Goal: Information Seeking & Learning: Learn about a topic

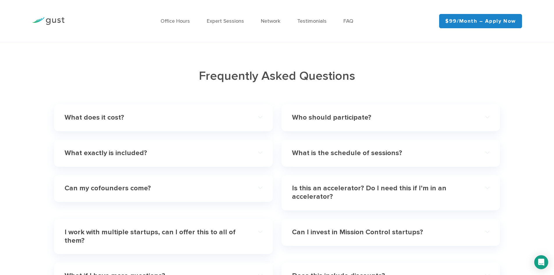
scroll to position [1714, 0]
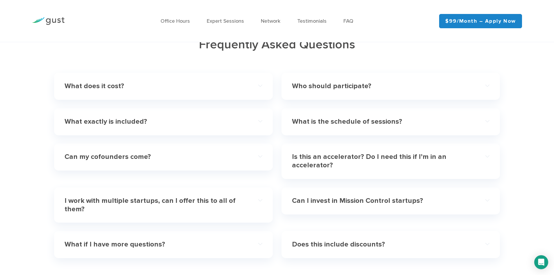
click at [169, 91] on div "What does it cost?" at bounding box center [163, 86] width 197 height 18
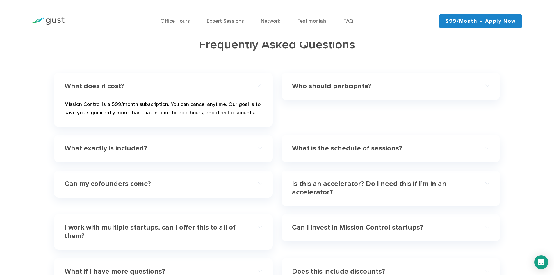
click at [149, 154] on div "What exactly is included?" at bounding box center [163, 149] width 197 height 18
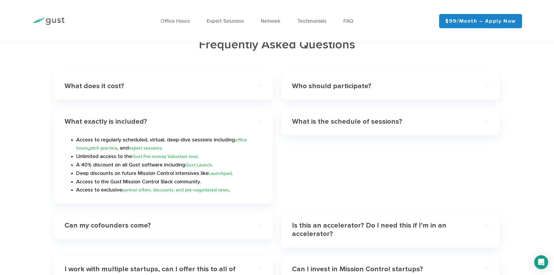
scroll to position [1743, 0]
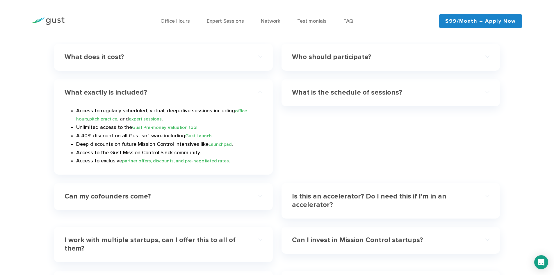
click at [185, 197] on h4 "Can my cofounders come?" at bounding box center [154, 196] width 178 height 8
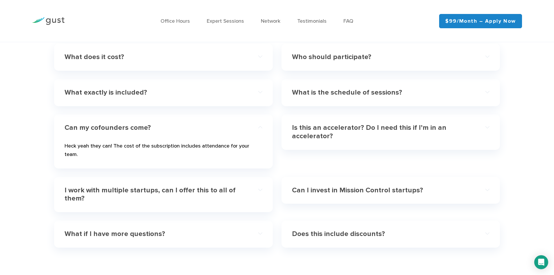
click at [182, 189] on h4 "I work with multiple startups, can I offer this to all of them?" at bounding box center [154, 194] width 178 height 17
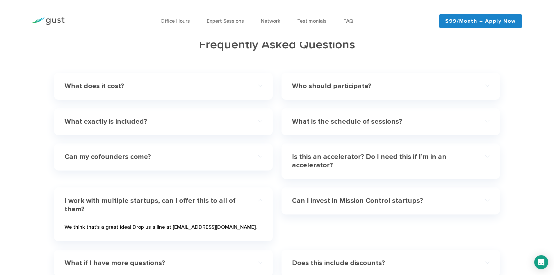
scroll to position [1685, 0]
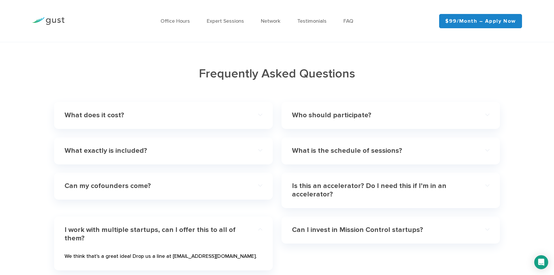
click at [315, 113] on h4 "Who should participate?" at bounding box center [381, 115] width 178 height 8
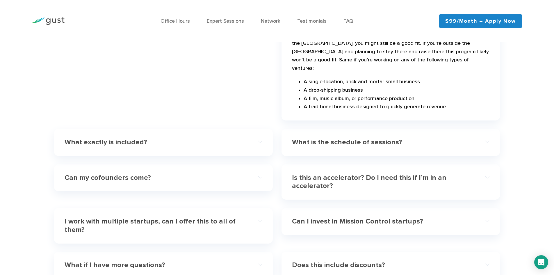
scroll to position [1889, 0]
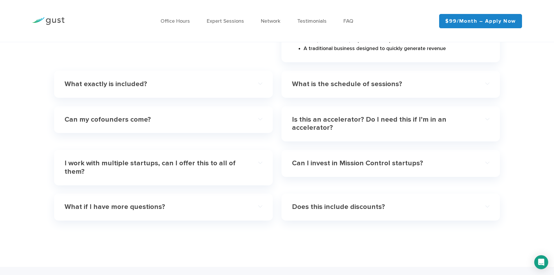
click at [320, 159] on h4 "Can I invest in Mission Control startups?" at bounding box center [381, 163] width 178 height 8
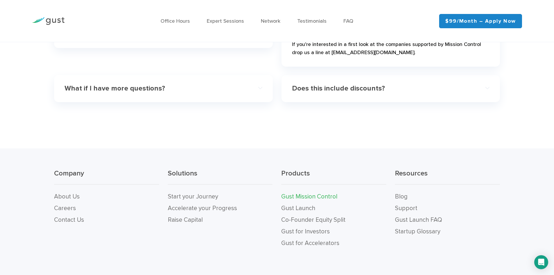
scroll to position [1860, 0]
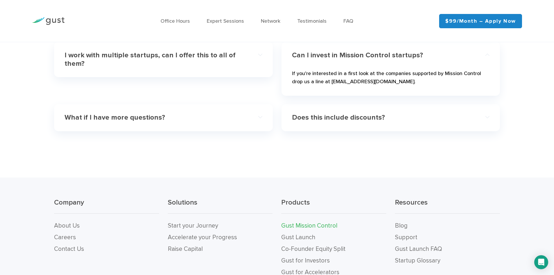
click at [325, 119] on h4 "Does this include discounts?" at bounding box center [381, 117] width 178 height 8
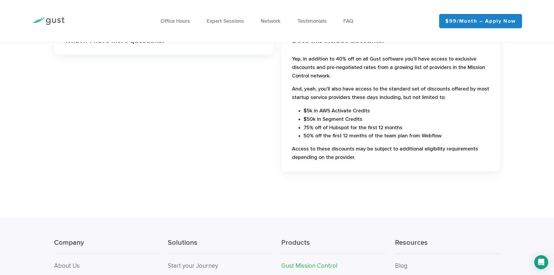
scroll to position [1976, 0]
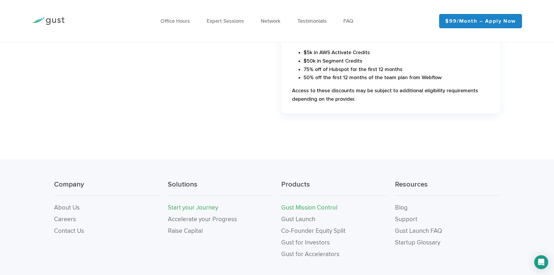
click at [199, 208] on link "Start your Journey" at bounding box center [193, 207] width 50 height 7
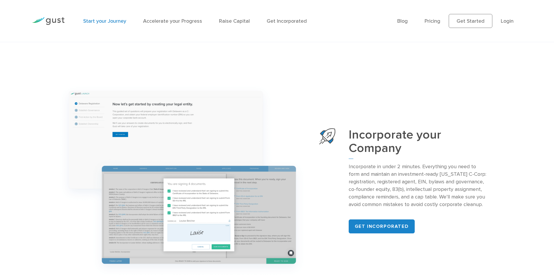
scroll to position [698, 0]
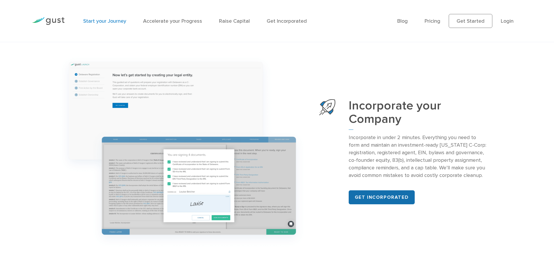
click at [375, 195] on link "Get incorporated" at bounding box center [382, 197] width 66 height 14
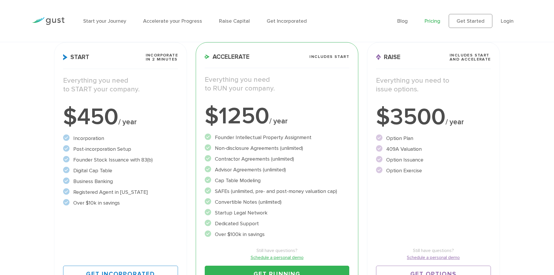
scroll to position [116, 0]
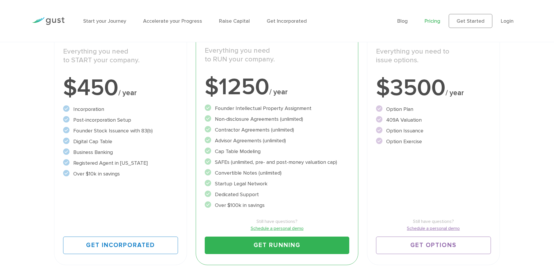
drag, startPoint x: 74, startPoint y: 129, endPoint x: 157, endPoint y: 128, distance: 83.2
click at [157, 128] on li "Founder Stock Issuance with 83(b)" at bounding box center [120, 131] width 115 height 8
copy li "Founder Stock Issuance with 83(b)"
click at [108, 19] on link "Start your Journey" at bounding box center [104, 21] width 43 height 6
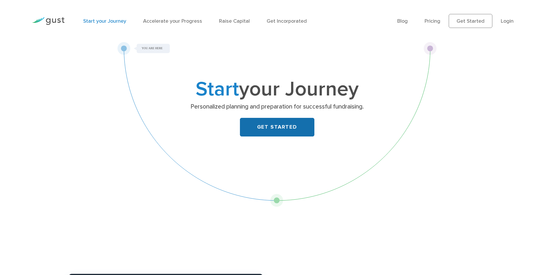
click at [281, 126] on link "GET STARTED" at bounding box center [277, 127] width 74 height 19
